Goal: Task Accomplishment & Management: Manage account settings

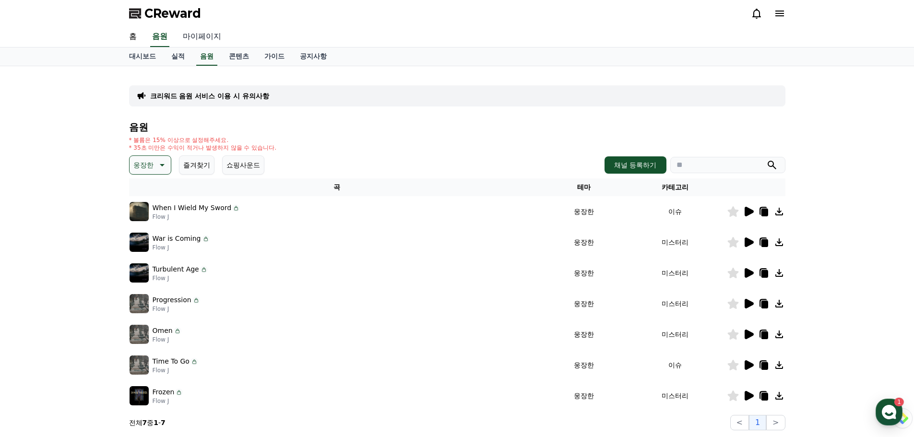
click at [213, 36] on link "마이페이지" at bounding box center [202, 37] width 54 height 20
select select "**********"
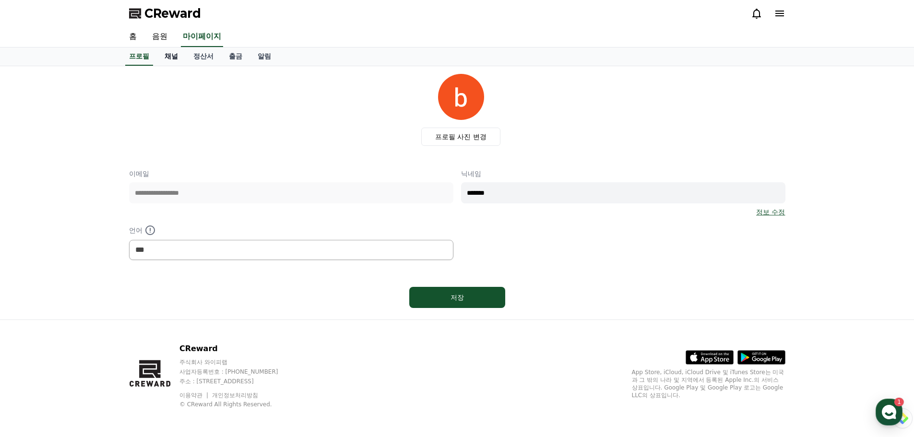
click at [174, 56] on link "채널" at bounding box center [171, 57] width 29 height 18
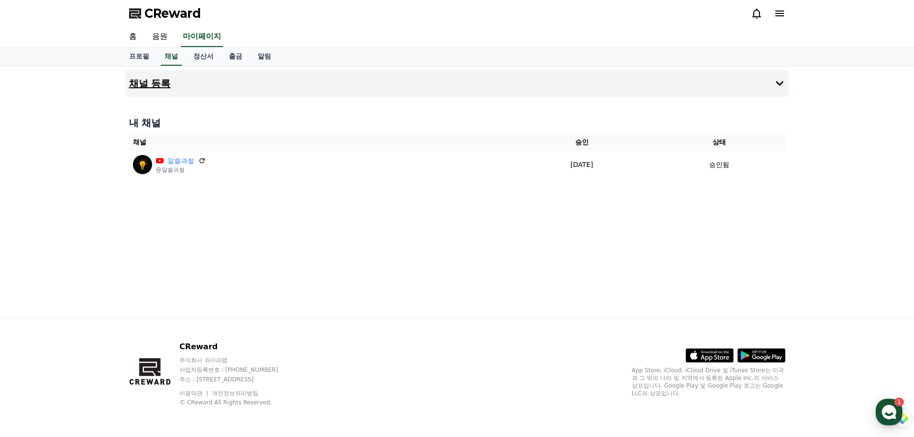
click at [647, 88] on button "채널 등록" at bounding box center [457, 83] width 664 height 27
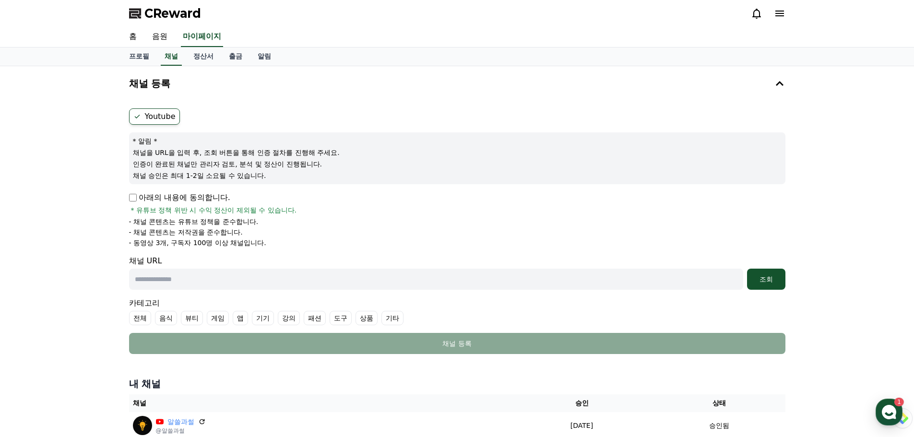
click at [205, 283] on input "text" at bounding box center [436, 279] width 614 height 21
paste input "**********"
type input "**********"
click at [772, 275] on div "조회" at bounding box center [766, 279] width 31 height 10
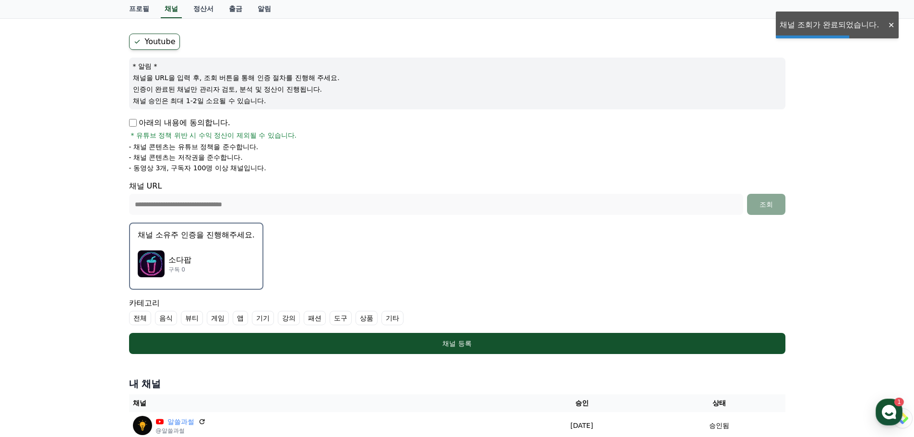
scroll to position [96, 0]
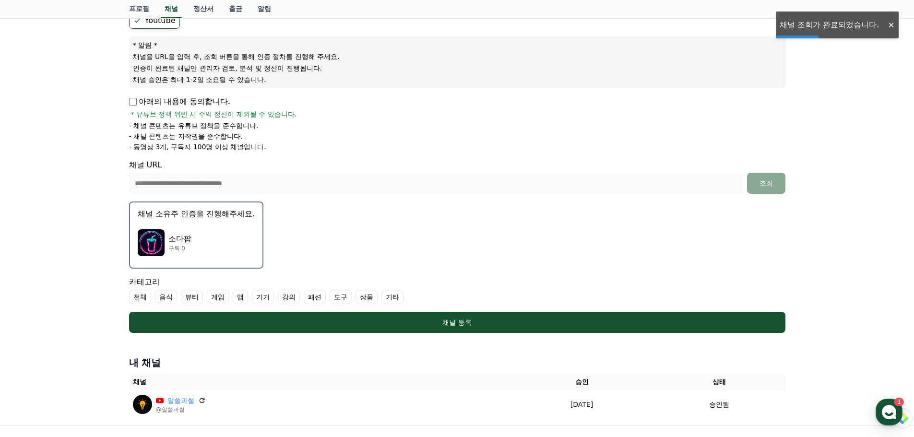
click at [225, 250] on div "소다팝 구독 0" at bounding box center [196, 243] width 117 height 38
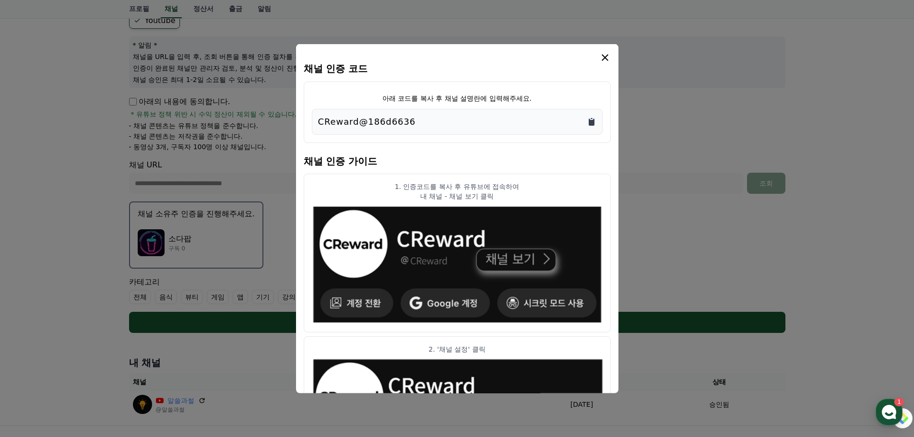
click at [591, 120] on icon "Copy to clipboard" at bounding box center [592, 121] width 6 height 7
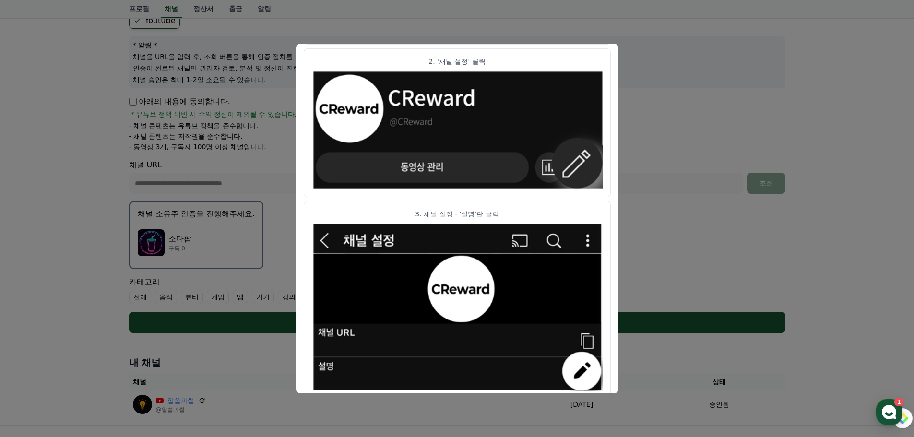
scroll to position [478, 0]
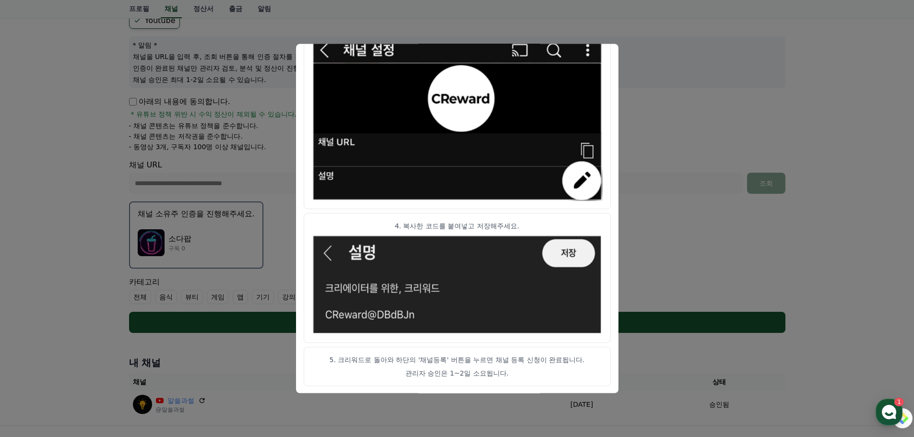
click at [649, 240] on button "close modal" at bounding box center [457, 218] width 914 height 437
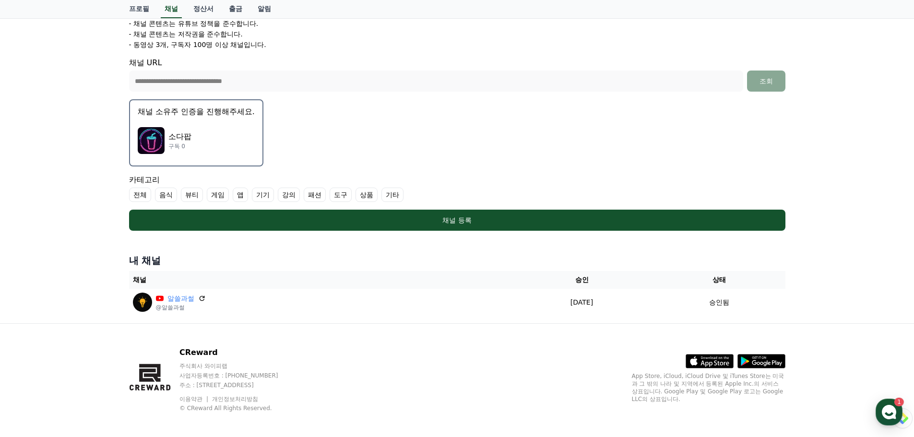
scroll to position [204, 0]
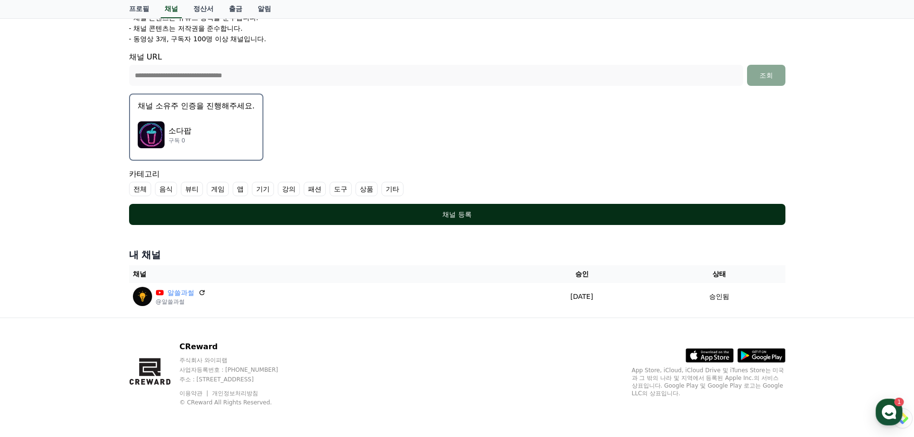
click at [255, 211] on div "채널 등록" at bounding box center [457, 215] width 618 height 10
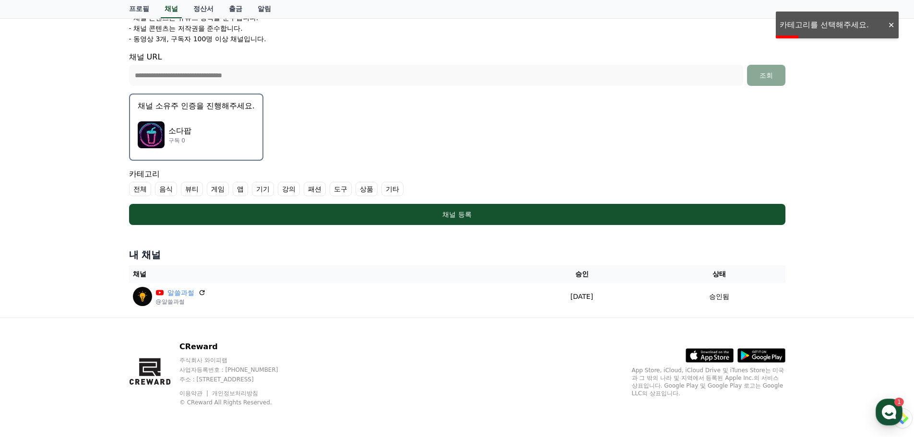
click at [142, 189] on label "전체" at bounding box center [140, 189] width 22 height 14
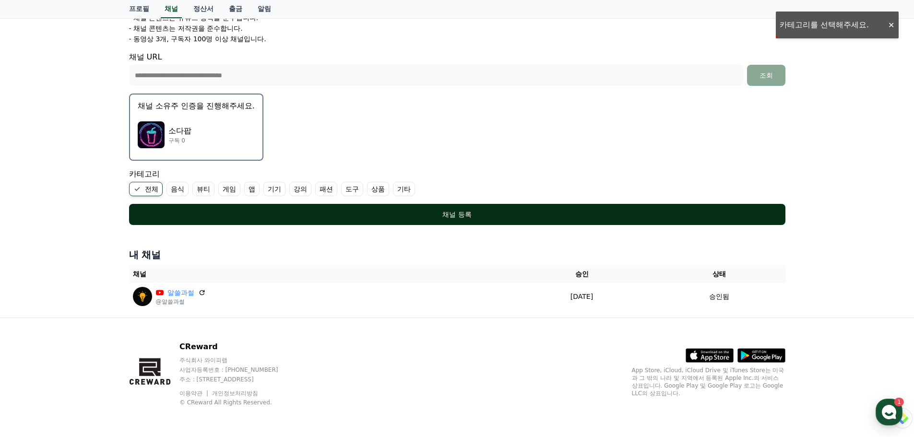
click at [316, 216] on div "채널 등록" at bounding box center [457, 215] width 618 height 10
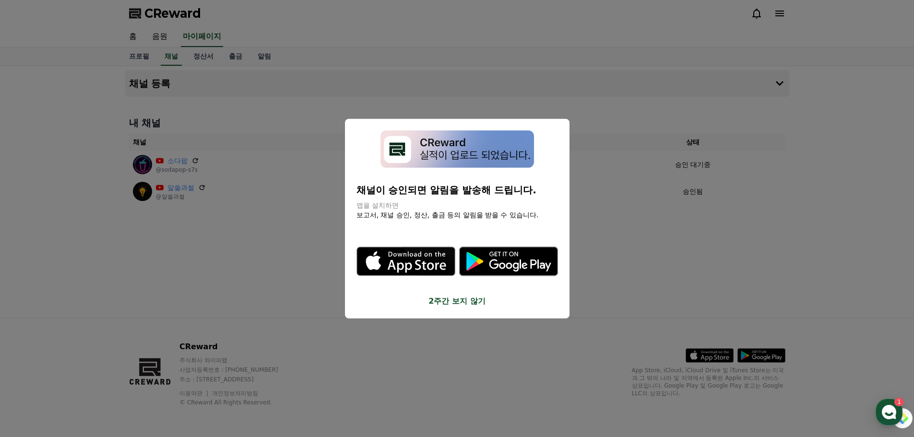
click at [621, 214] on button "close modal" at bounding box center [457, 218] width 914 height 437
